Goal: Navigation & Orientation: Find specific page/section

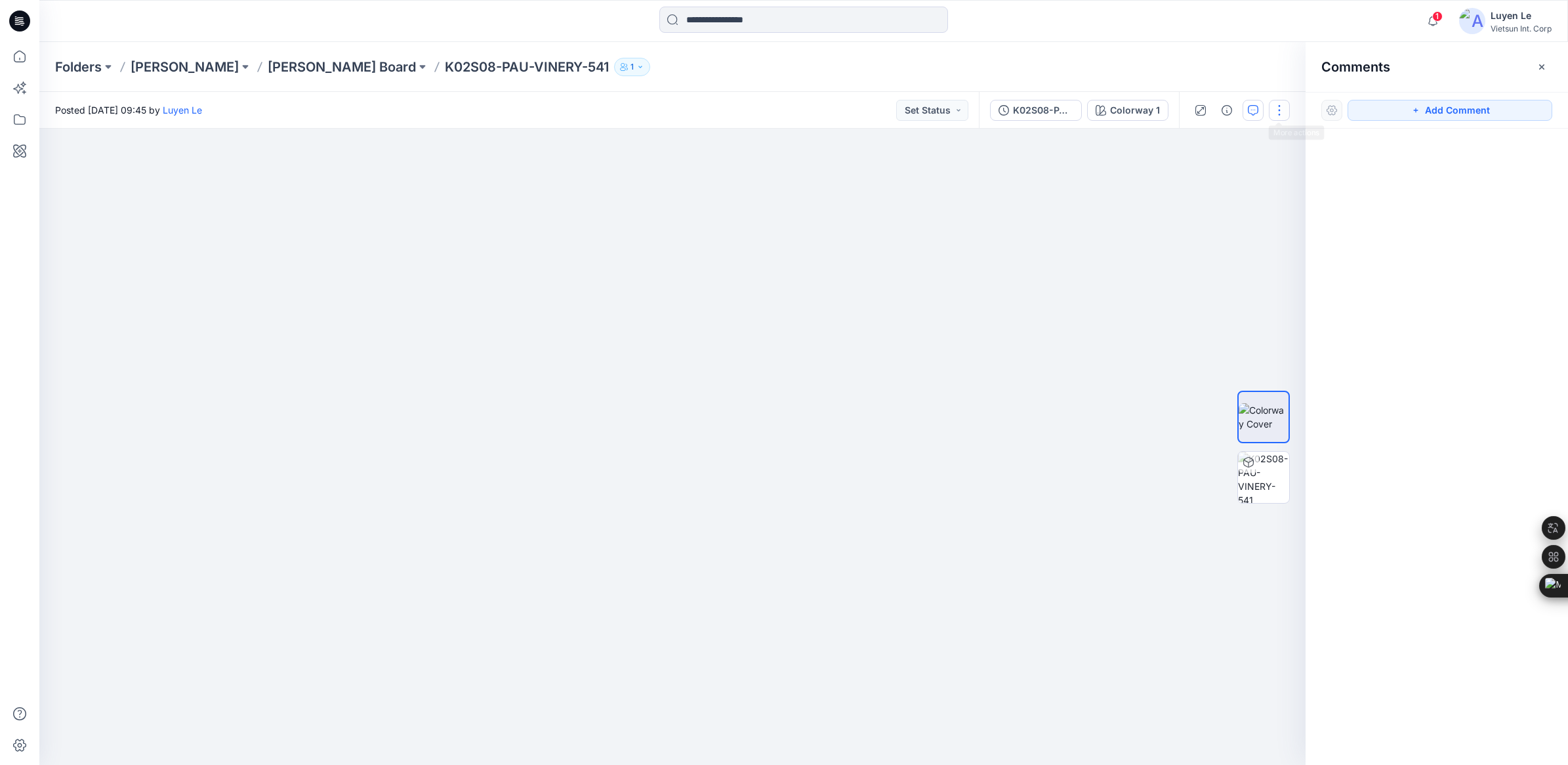
click at [1278, 105] on button "button" at bounding box center [1280, 111] width 21 height 21
click at [1008, 220] on div at bounding box center [672, 447] width 1266 height 636
click at [1253, 484] on img at bounding box center [1263, 477] width 51 height 51
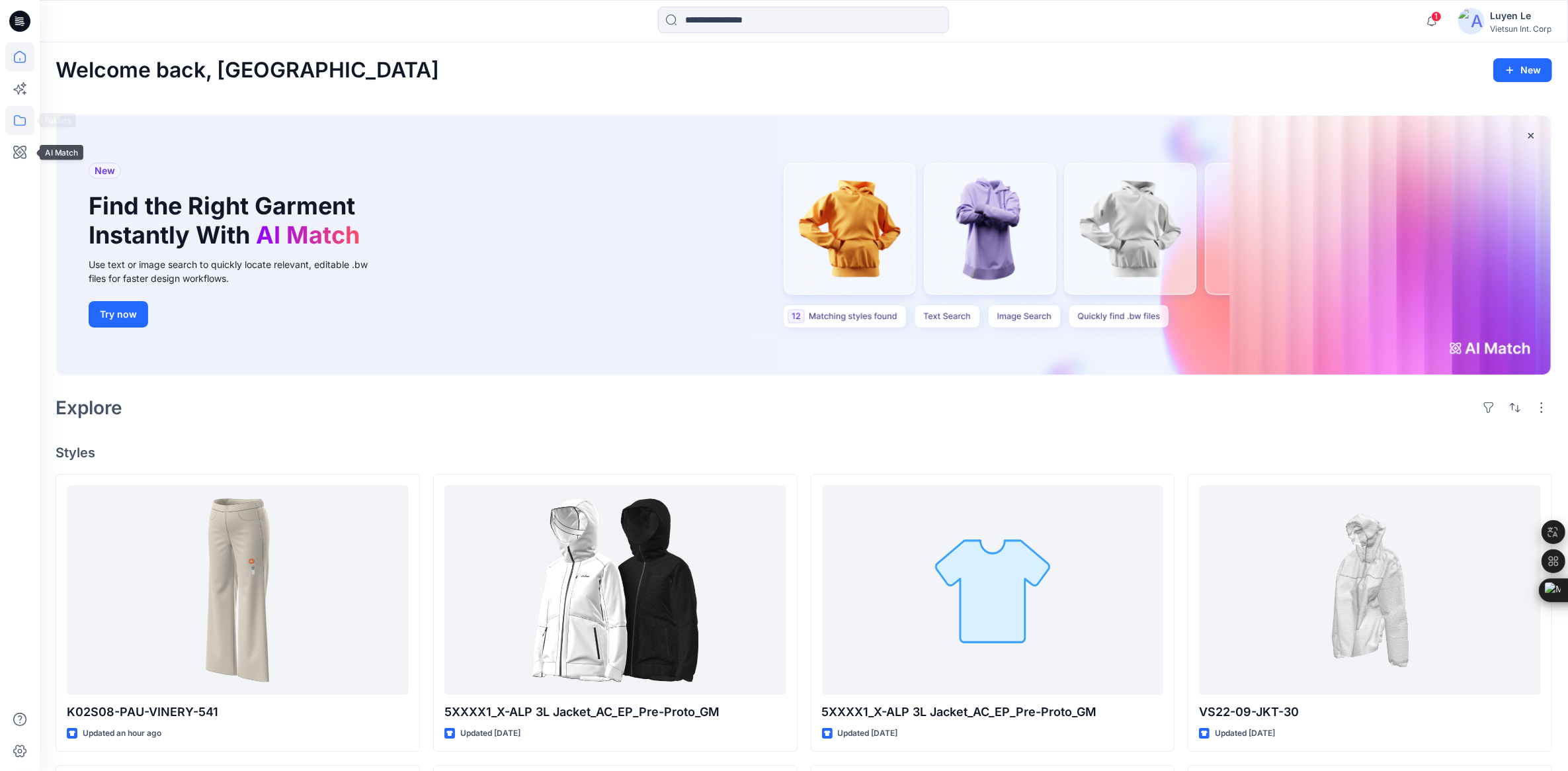
click at [15, 124] on icon at bounding box center [19, 121] width 12 height 11
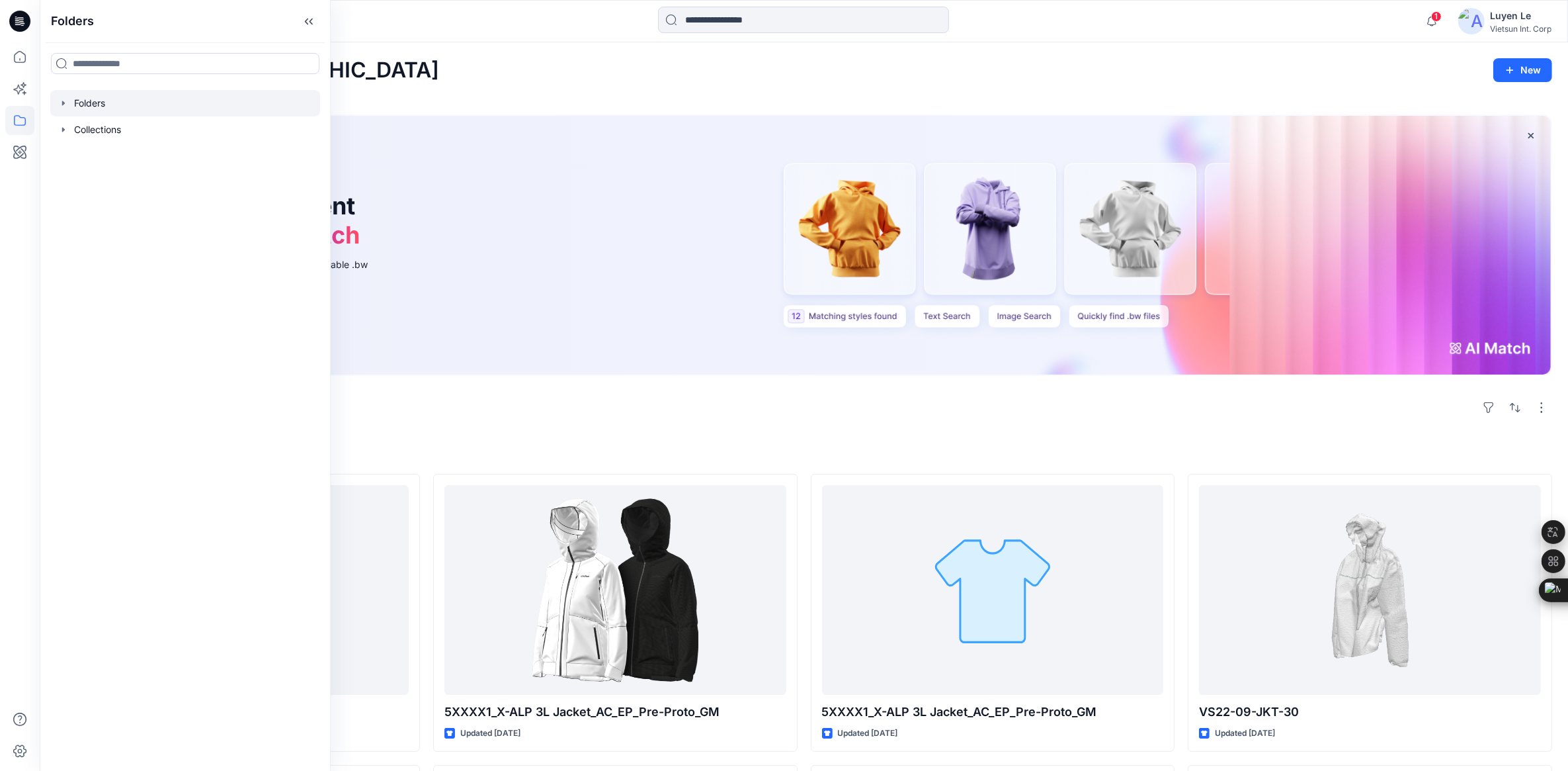
click at [101, 105] on div at bounding box center [184, 103] width 270 height 26
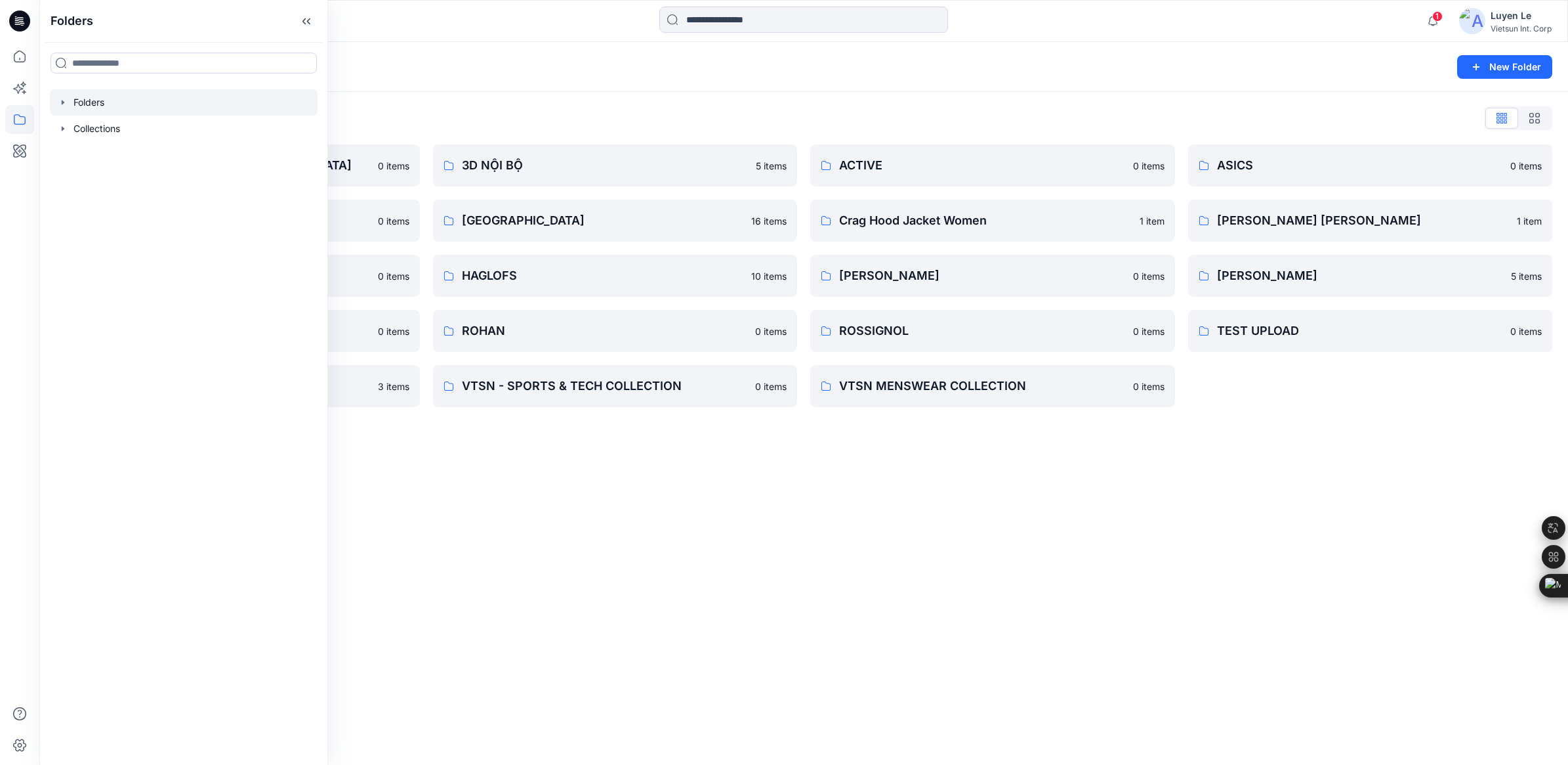
click at [795, 570] on div "Folders New Folder Folders List 3D COLLECTION SS23-LADY 0 items ASICS_BLOCK_NỘI…" at bounding box center [803, 403] width 1528 height 723
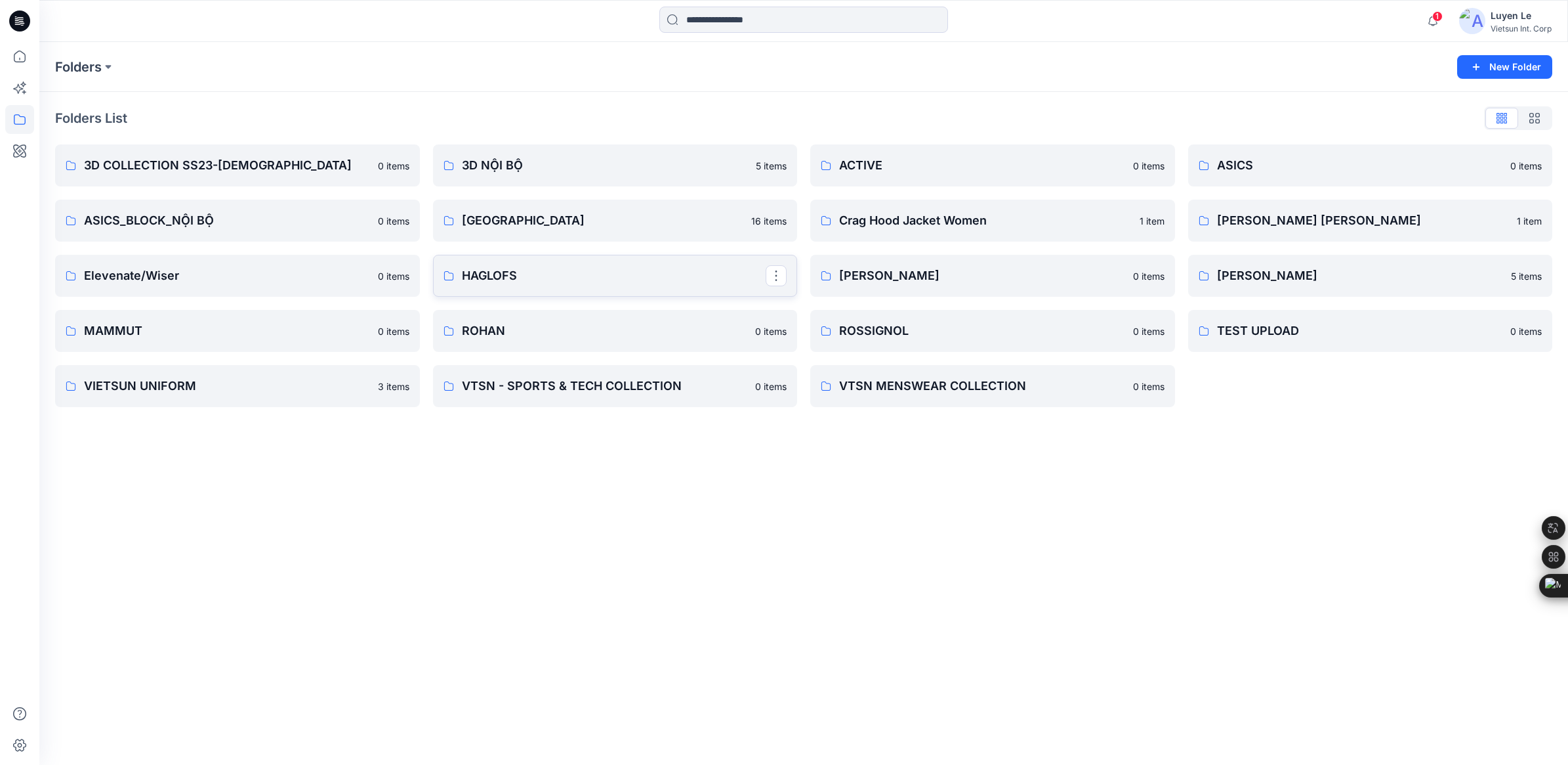
click at [470, 280] on p "HAGLOFS" at bounding box center [614, 275] width 304 height 18
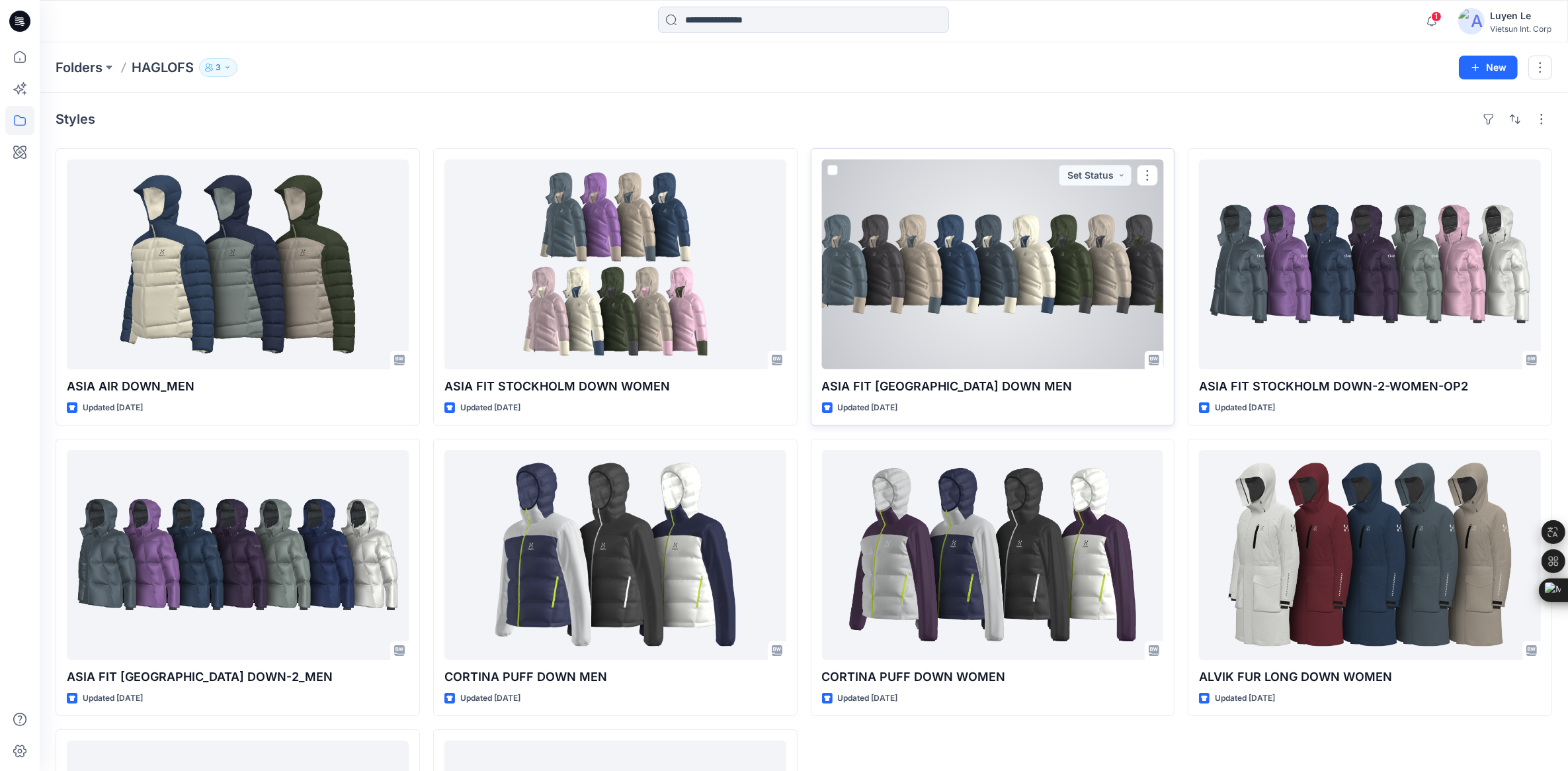
click at [946, 343] on div at bounding box center [993, 264] width 342 height 210
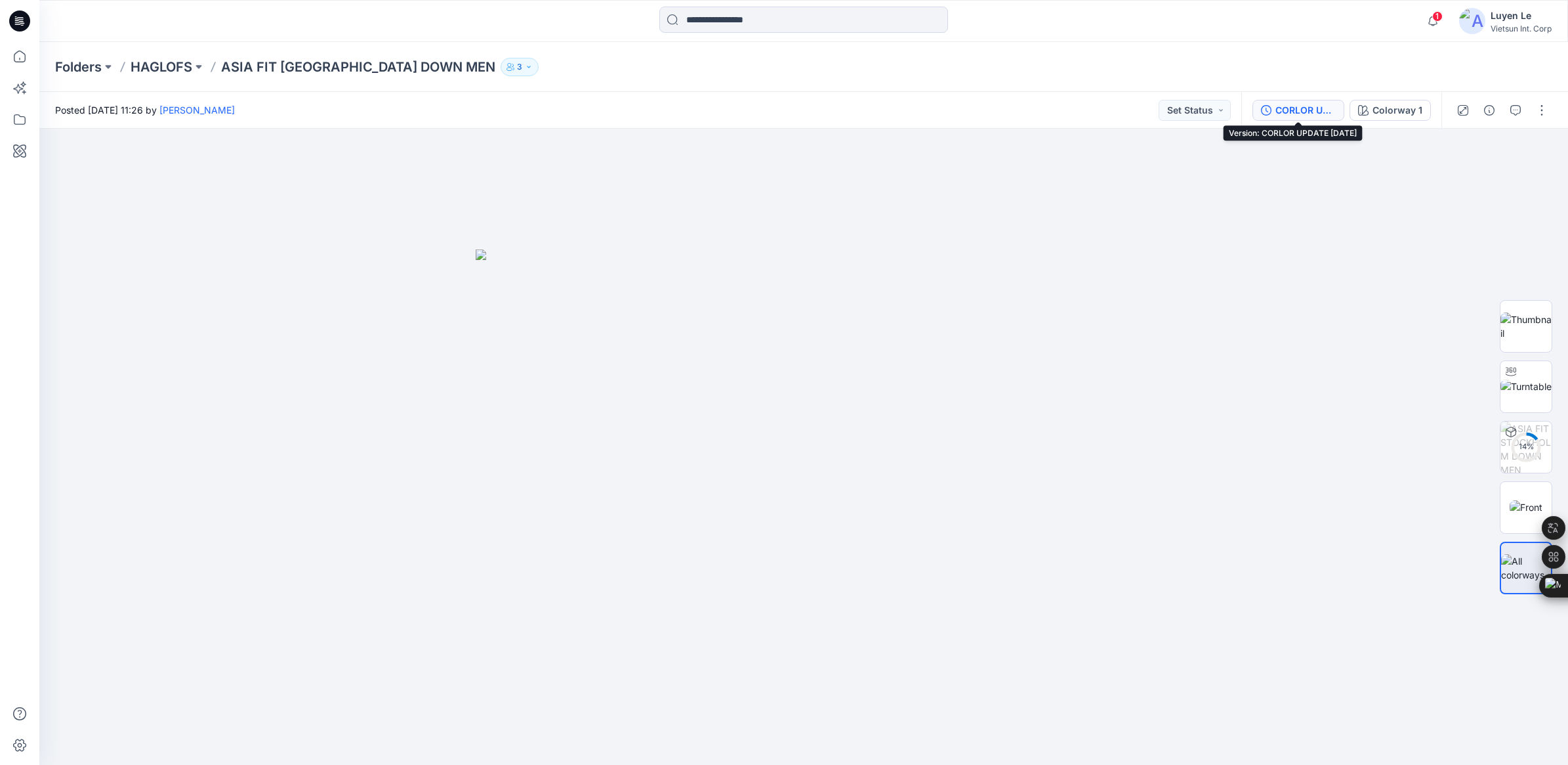
click at [1319, 112] on div "CORLOR UPDATE 2/10/2025" at bounding box center [1305, 110] width 60 height 14
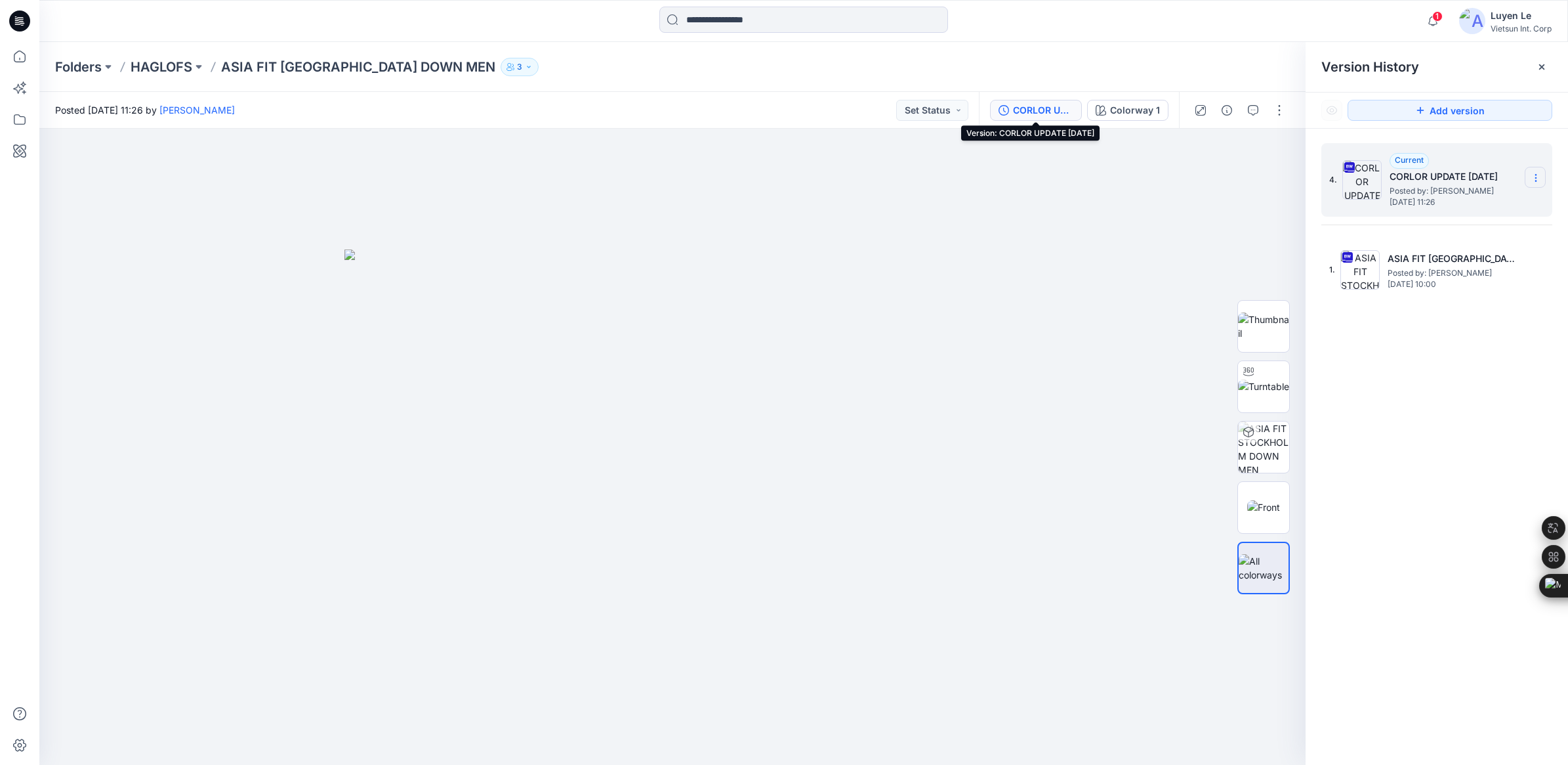
click at [1531, 178] on icon at bounding box center [1536, 178] width 11 height 11
click at [1487, 247] on div "Rename Version" at bounding box center [1466, 256] width 152 height 26
click at [1443, 445] on div "4. Current CORLOR UPDATE 2/10/2025 Posted by: Maianh Nguyen Friday, October 03,…" at bounding box center [1437, 456] width 262 height 655
click at [156, 63] on p "HAGLOFS" at bounding box center [161, 67] width 62 height 18
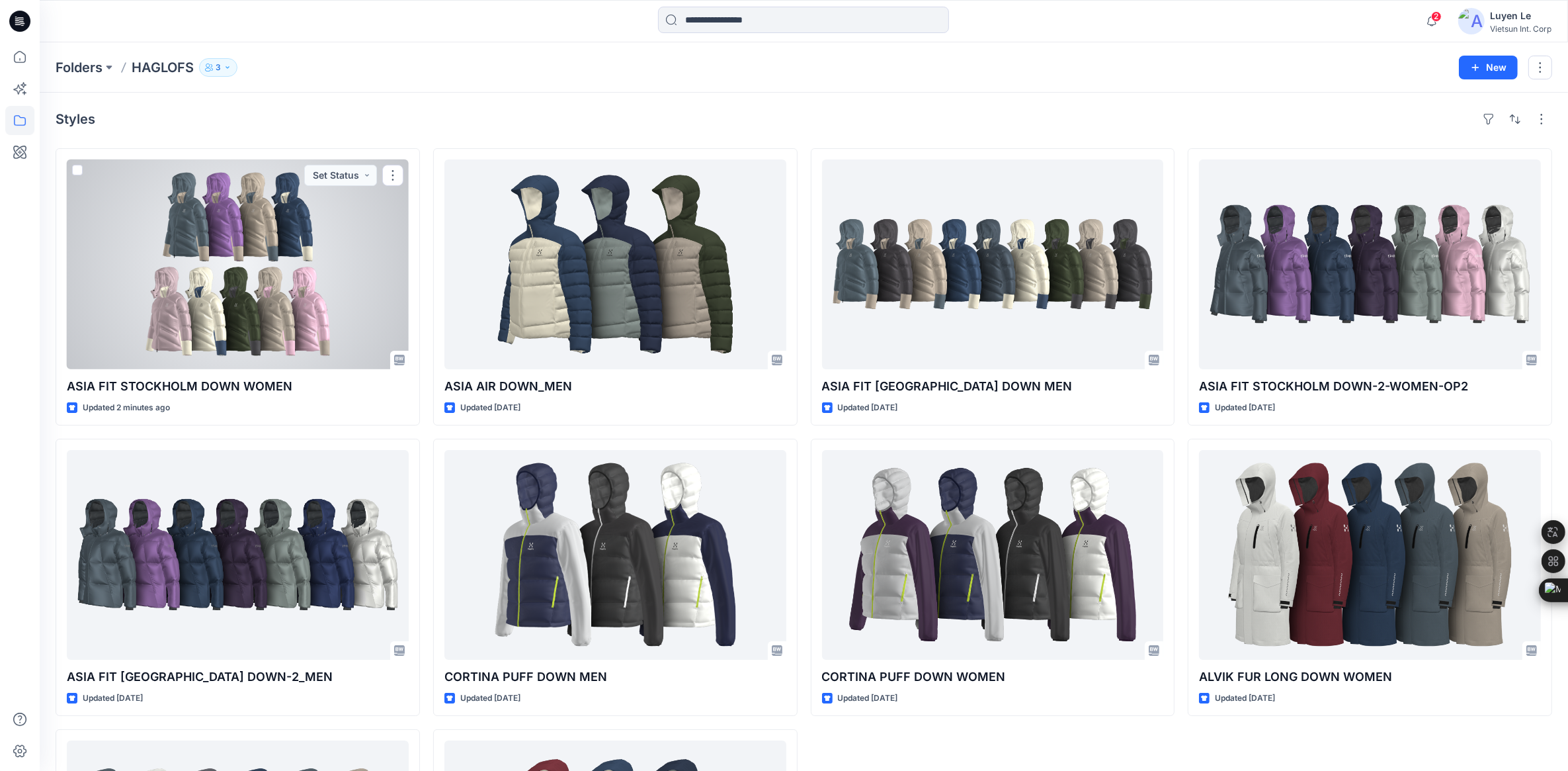
click at [243, 266] on div at bounding box center [237, 264] width 342 height 210
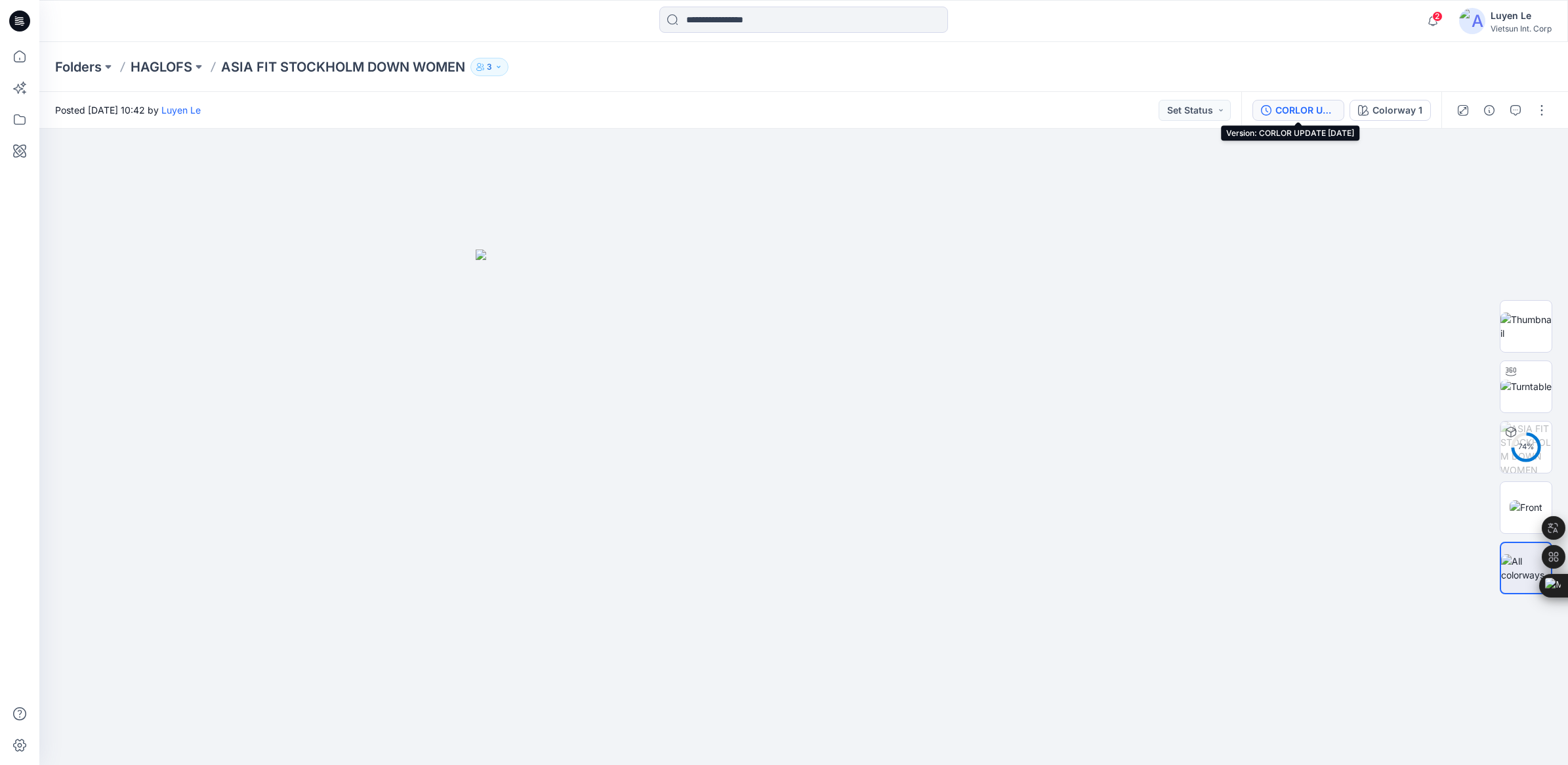
click at [1322, 107] on div "CORLOR UPDATE 10/13/2025" at bounding box center [1305, 110] width 60 height 14
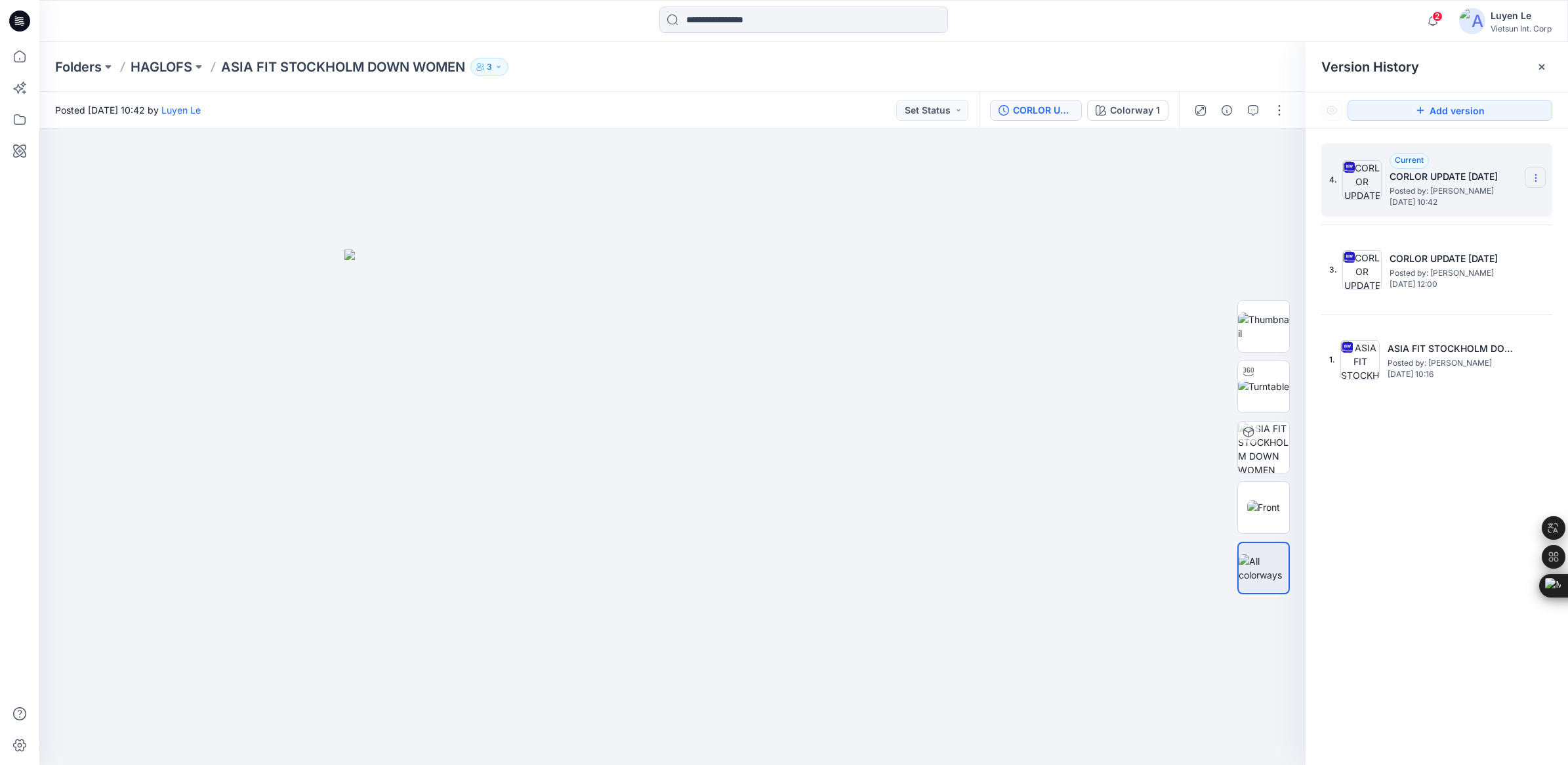
click at [1536, 178] on icon at bounding box center [1535, 178] width 1 height 1
click at [1453, 257] on span "Rename Version" at bounding box center [1449, 256] width 69 height 16
click at [1480, 181] on input "**********" at bounding box center [1470, 176] width 144 height 21
click at [1493, 172] on input "**********" at bounding box center [1470, 176] width 144 height 21
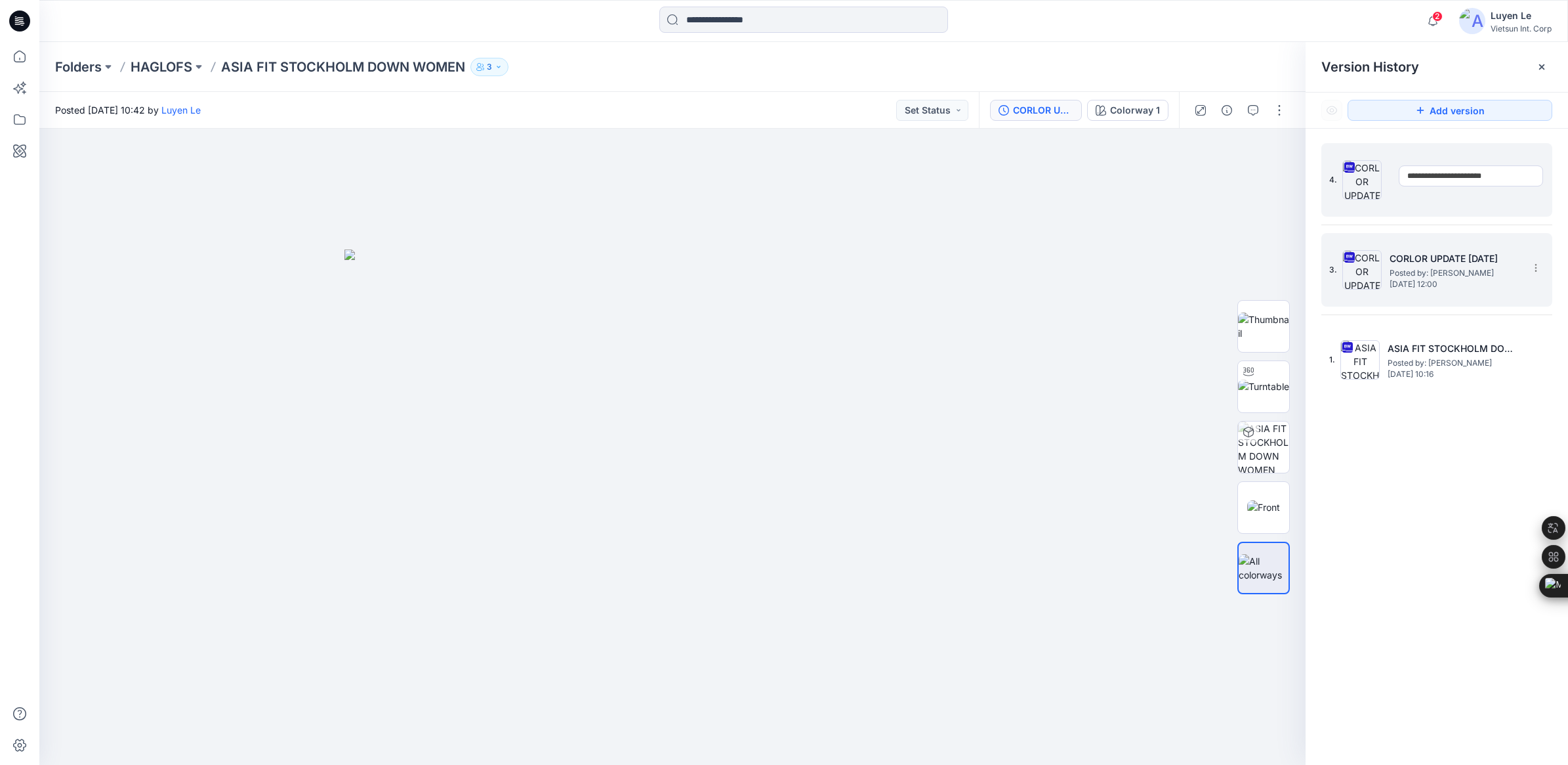
type input "**********"
click at [1405, 445] on div "**********" at bounding box center [1437, 456] width 262 height 655
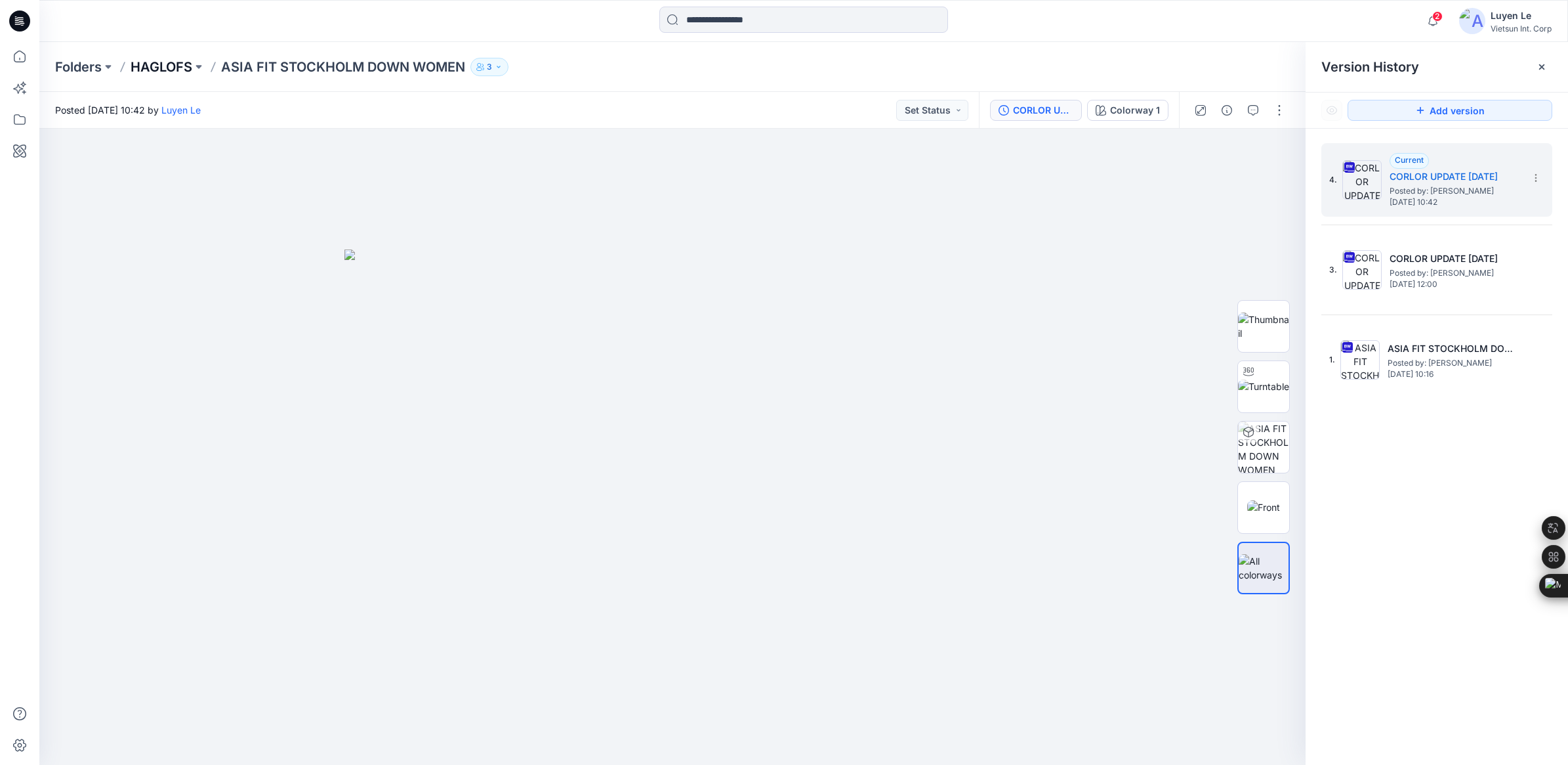
click at [167, 68] on p "HAGLOFS" at bounding box center [161, 67] width 62 height 18
